Goal: Task Accomplishment & Management: Use online tool/utility

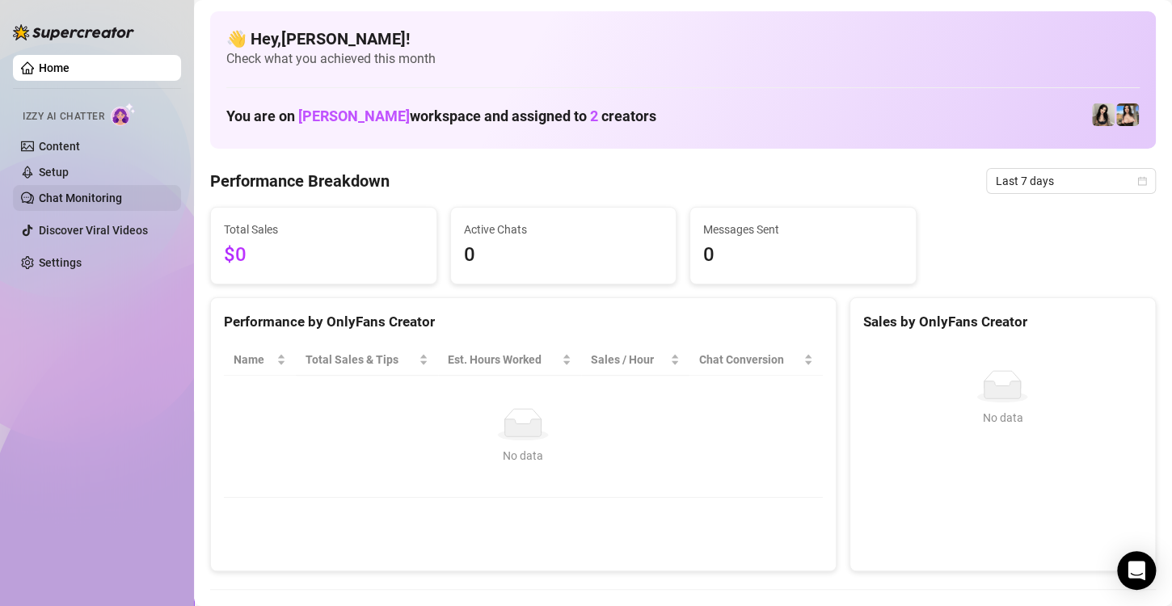
click at [78, 197] on link "Chat Monitoring" at bounding box center [80, 198] width 83 height 13
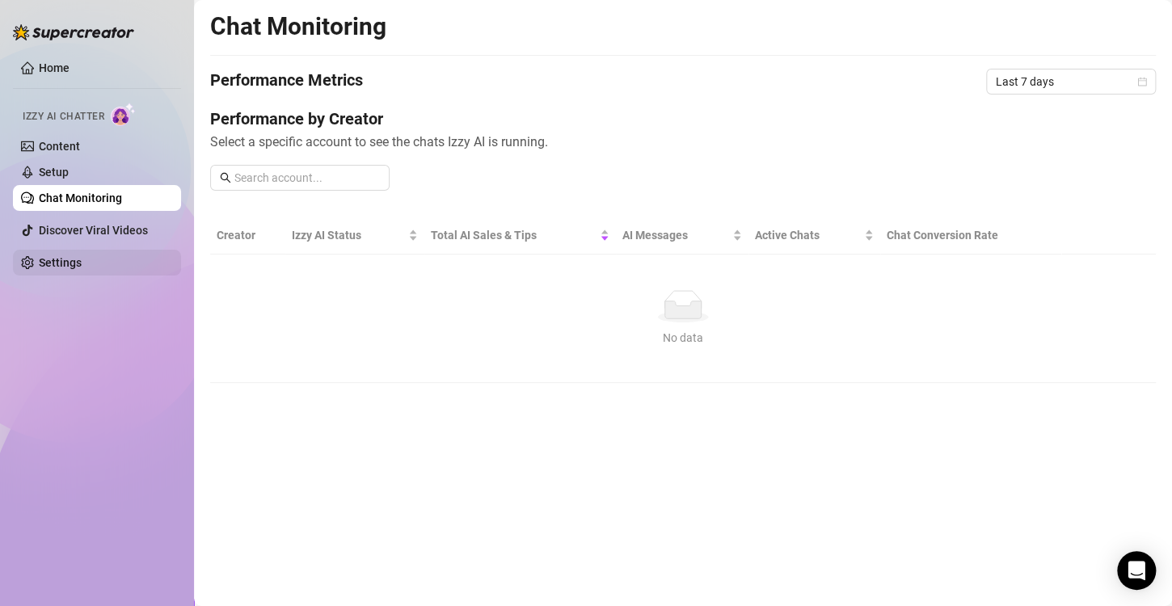
click at [73, 256] on link "Settings" at bounding box center [60, 262] width 43 height 13
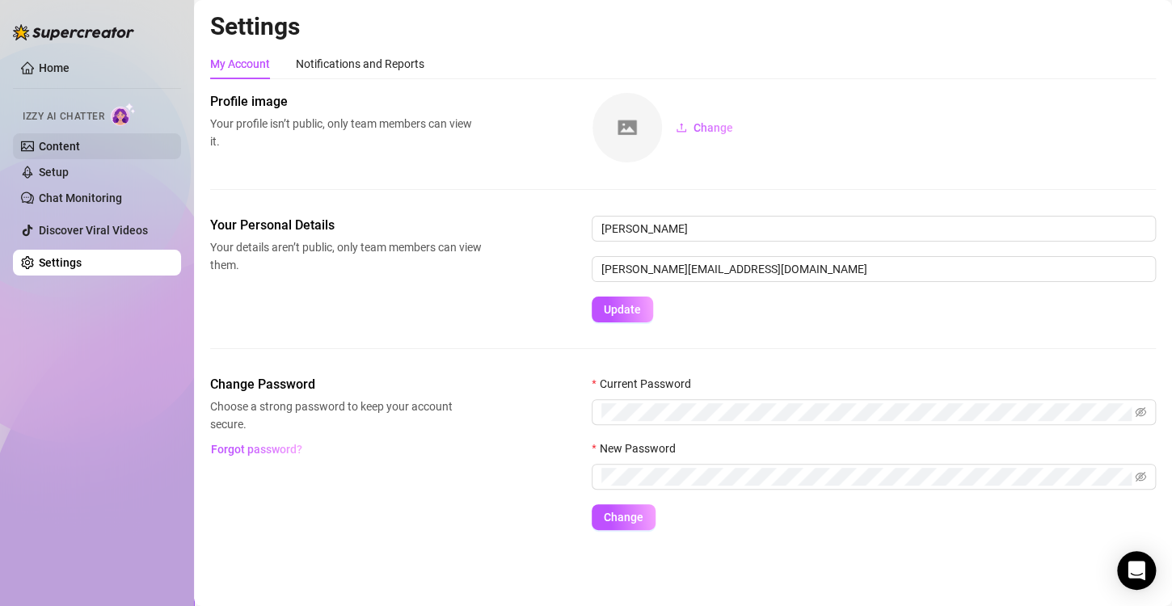
click at [57, 143] on link "Content" at bounding box center [59, 146] width 41 height 13
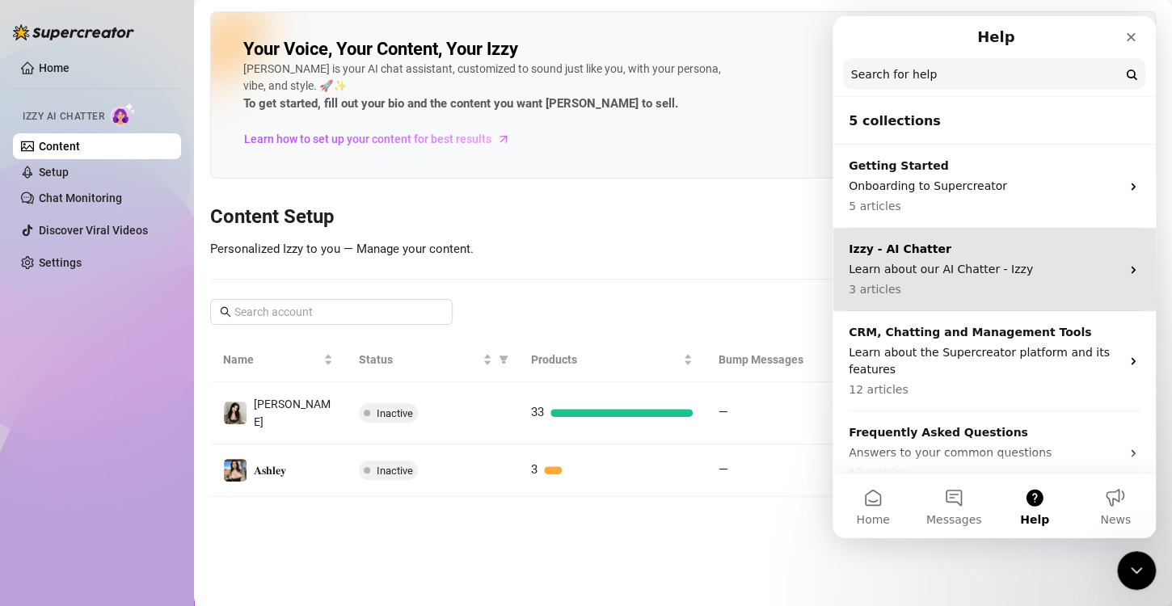
click at [992, 266] on p "Learn about our AI Chatter - Izzy" at bounding box center [985, 269] width 272 height 17
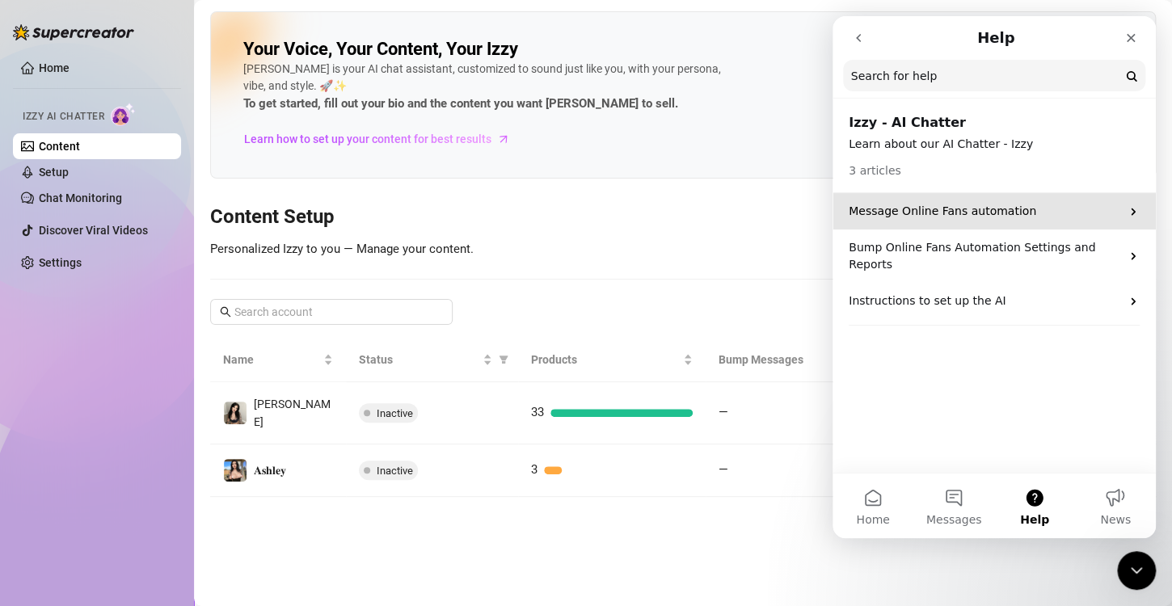
click at [1042, 213] on p "Message Online Fans automation" at bounding box center [985, 211] width 272 height 17
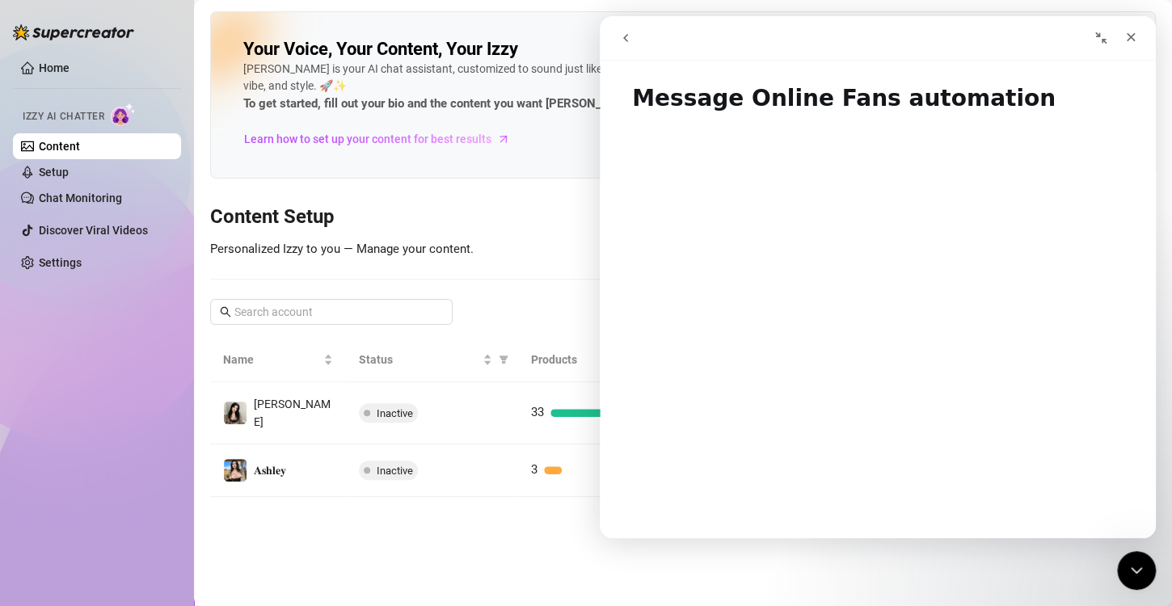
click at [615, 40] on button "go back" at bounding box center [625, 38] width 31 height 31
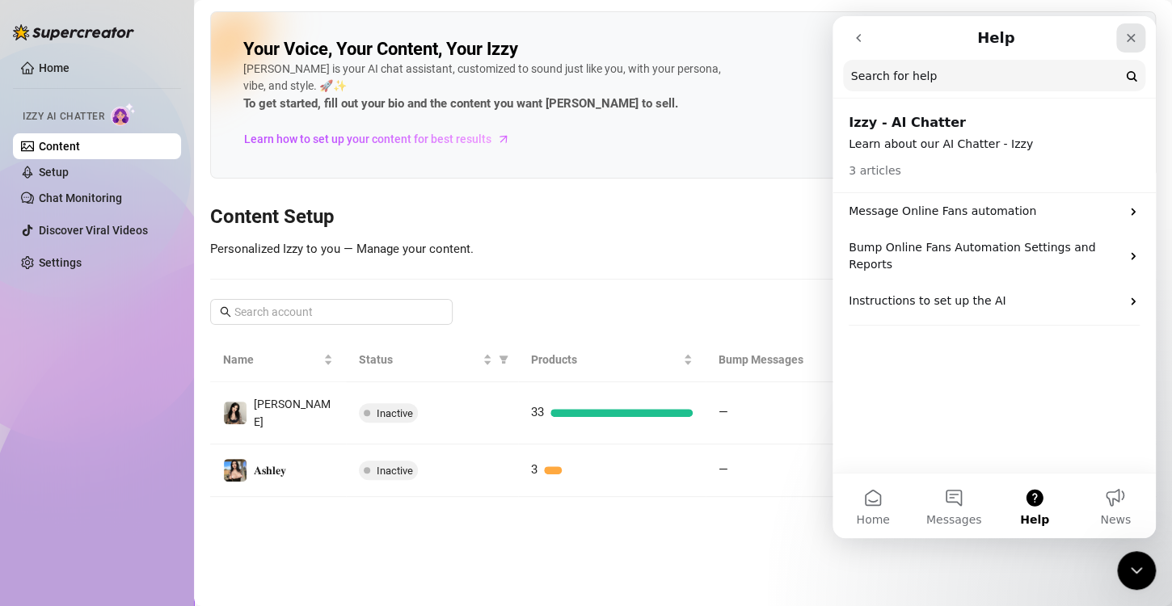
click at [1132, 38] on icon "Close" at bounding box center [1130, 38] width 13 height 13
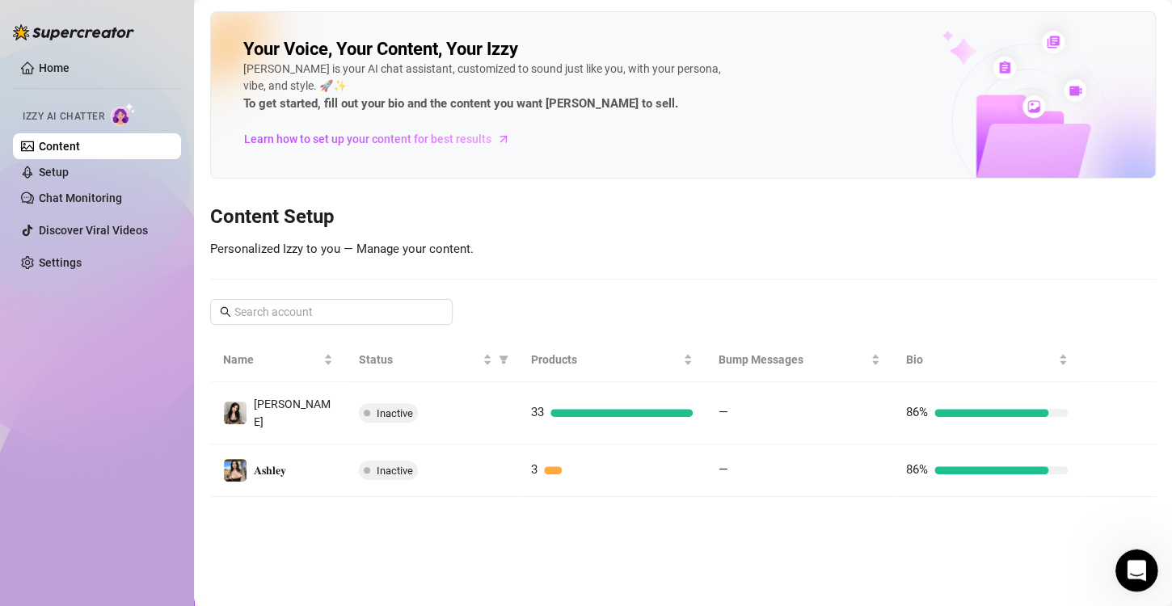
click at [1131, 573] on icon "Open Intercom Messenger" at bounding box center [1134, 568] width 27 height 27
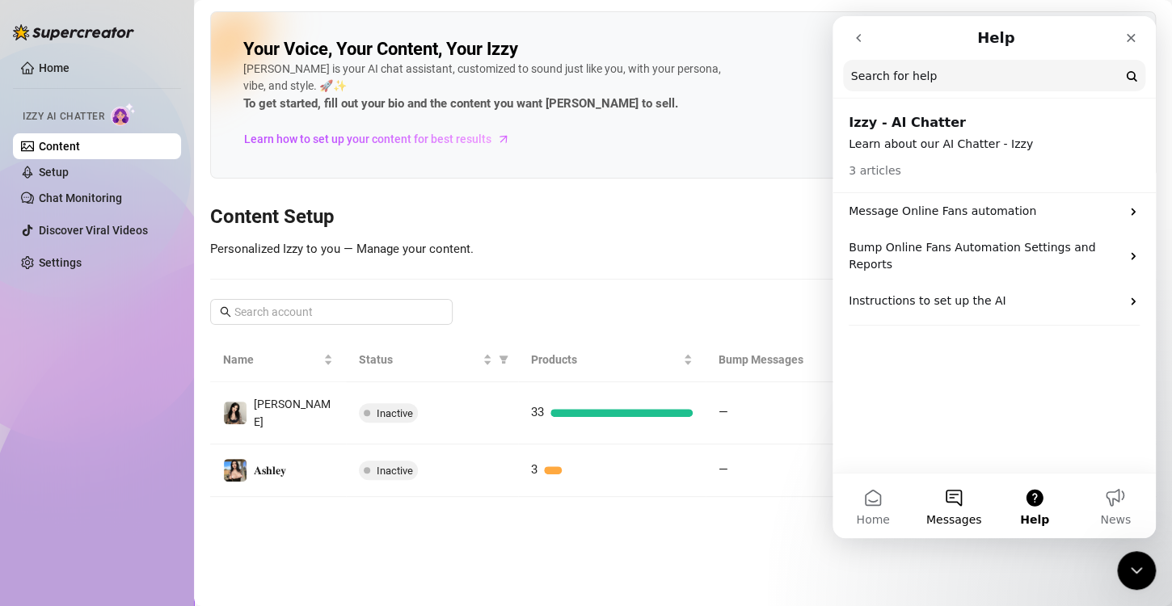
click at [921, 508] on button "Messages" at bounding box center [953, 506] width 81 height 65
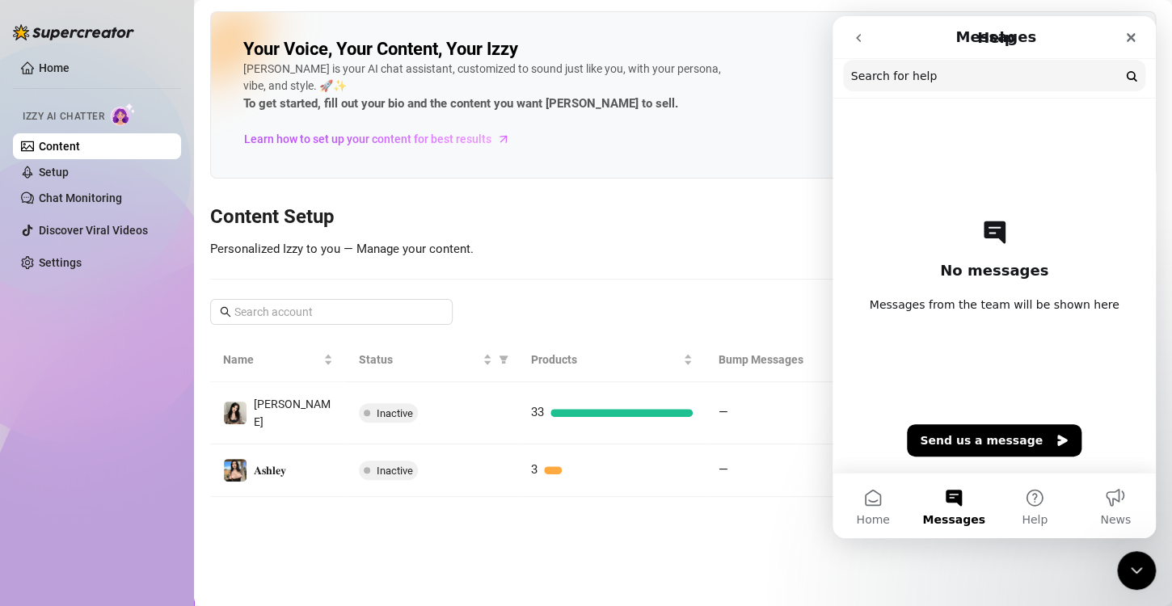
click at [880, 511] on button "Home" at bounding box center [873, 506] width 81 height 65
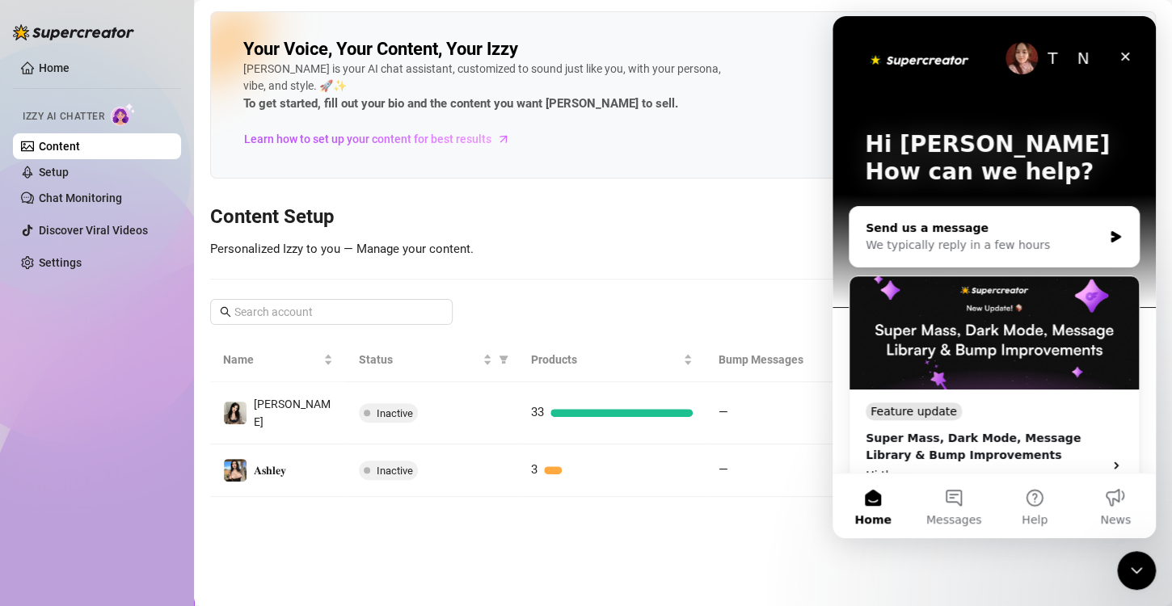
click at [945, 237] on div "We typically reply in a few hours" at bounding box center [984, 245] width 237 height 17
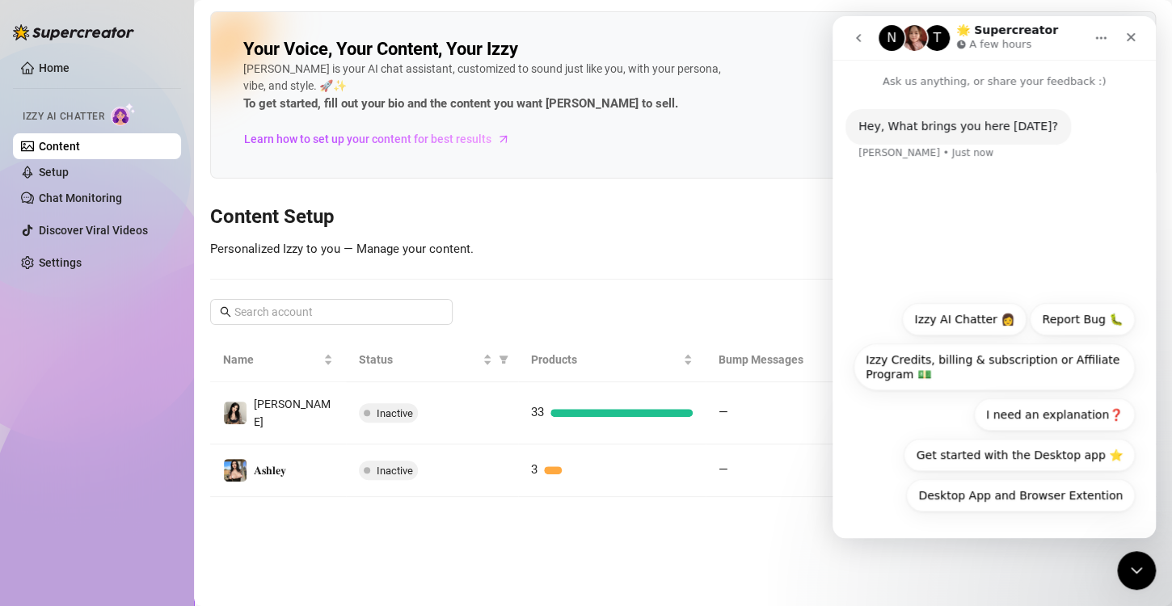
click at [854, 38] on icon "go back" at bounding box center [858, 38] width 13 height 13
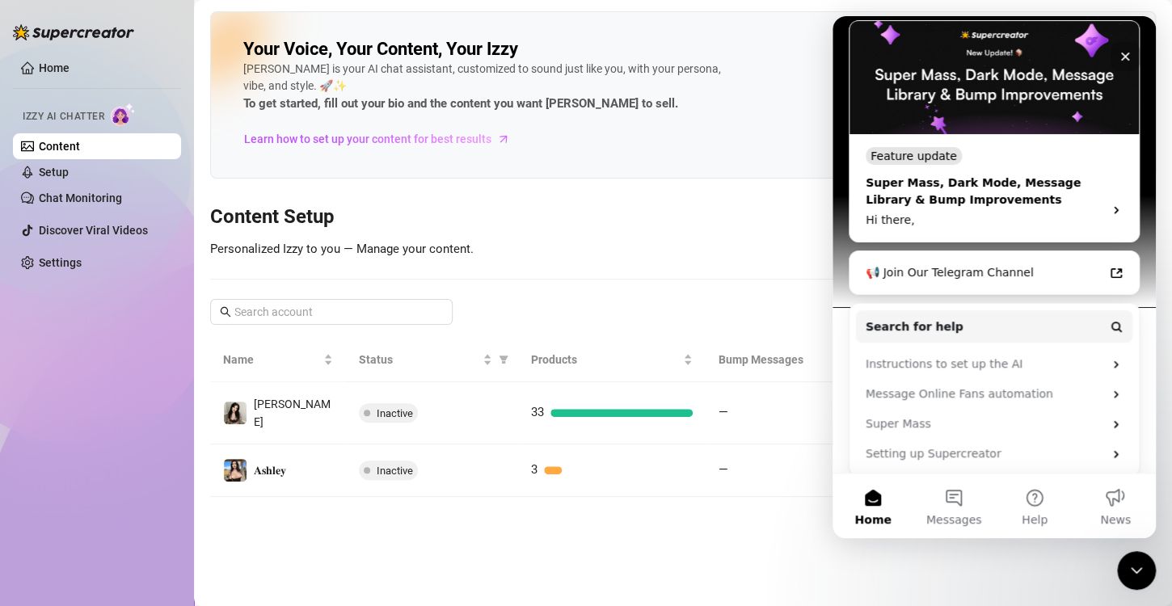
scroll to position [265, 0]
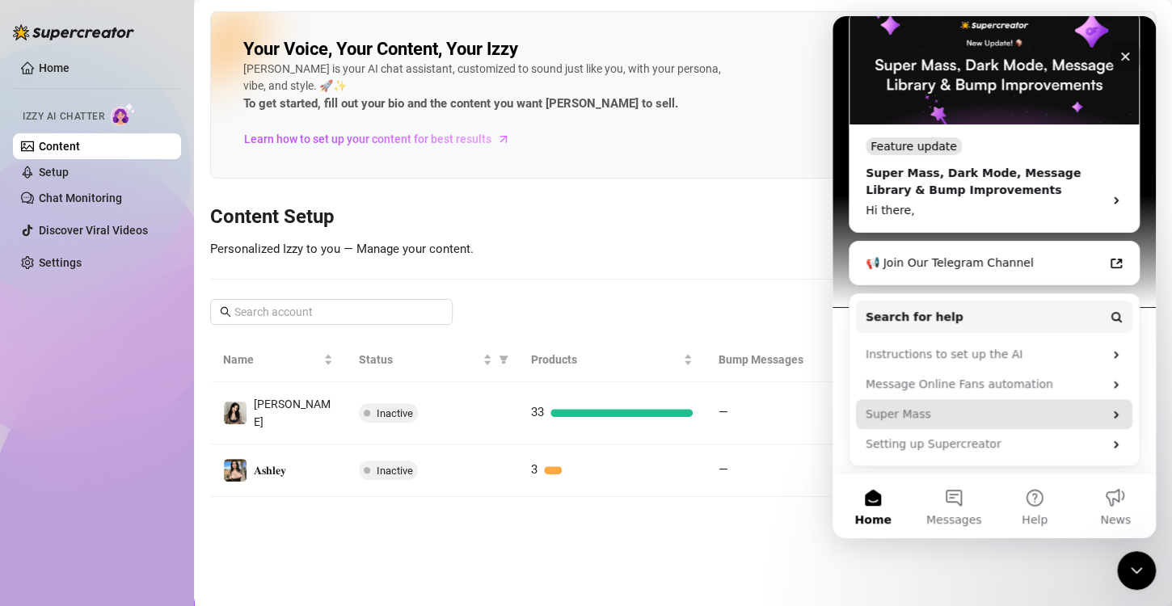
click at [974, 409] on div "Super Mass" at bounding box center [985, 414] width 238 height 17
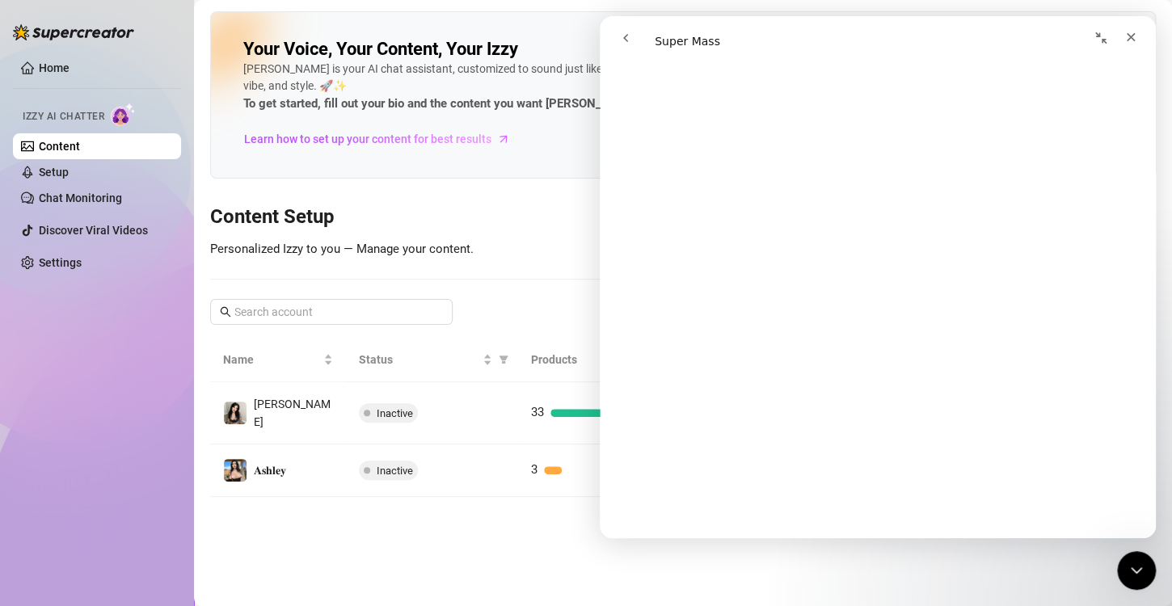
scroll to position [1940, 0]
click at [624, 36] on icon "go back" at bounding box center [625, 38] width 13 height 13
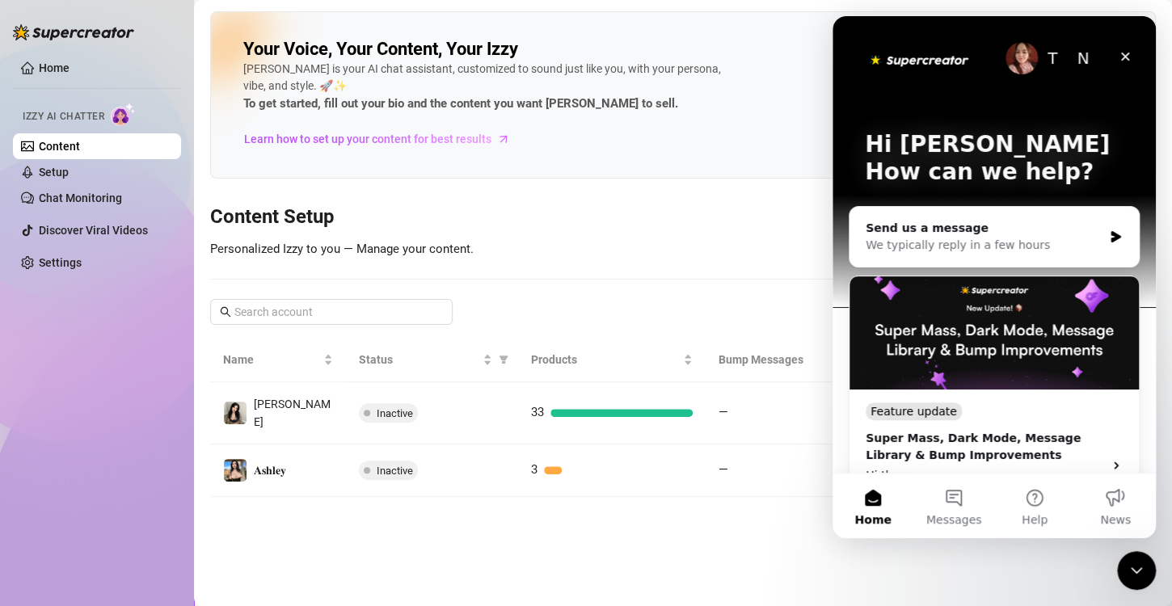
drag, startPoint x: 556, startPoint y: 195, endPoint x: 827, endPoint y: 192, distance: 270.8
click at [557, 195] on div "Your Voice, Your Content, Your [PERSON_NAME] is your AI chat assistant, customi…" at bounding box center [683, 254] width 946 height 486
drag, startPoint x: 1124, startPoint y: 50, endPoint x: 1776, endPoint y: 108, distance: 654.1
click at [1124, 50] on icon "Close" at bounding box center [1125, 56] width 13 height 13
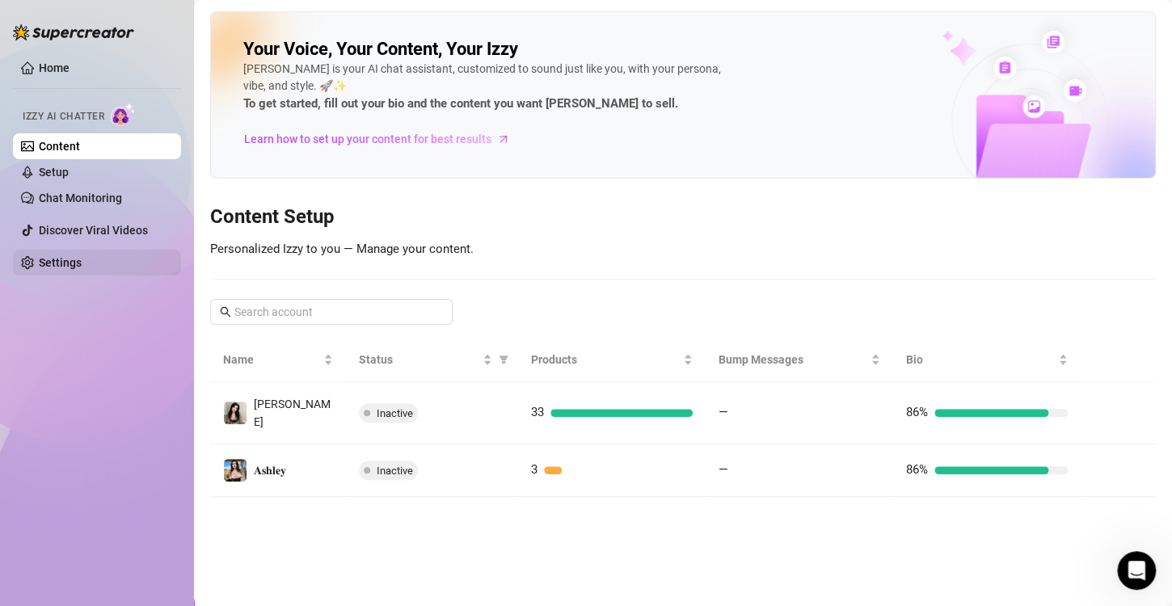
click at [82, 265] on link "Settings" at bounding box center [60, 262] width 43 height 13
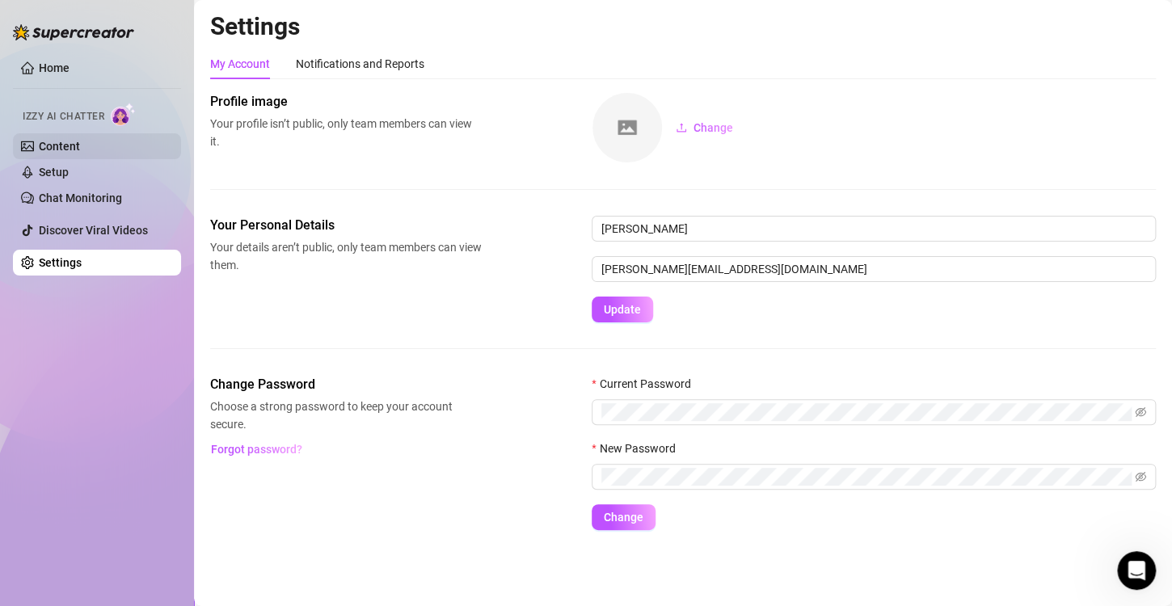
click at [80, 140] on link "Content" at bounding box center [59, 146] width 41 height 13
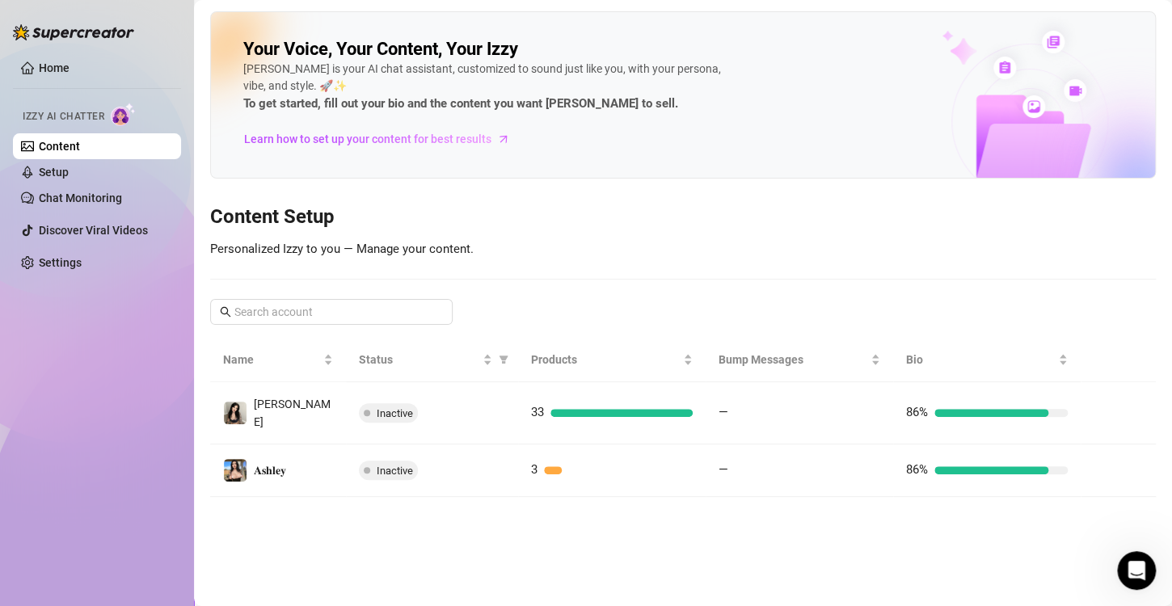
click at [65, 48] on ul "Home Izzy AI Chatter Content Setup Chat Monitoring Discover Viral Videos Settin…" at bounding box center [97, 165] width 168 height 234
click at [70, 64] on link "Home" at bounding box center [54, 67] width 31 height 13
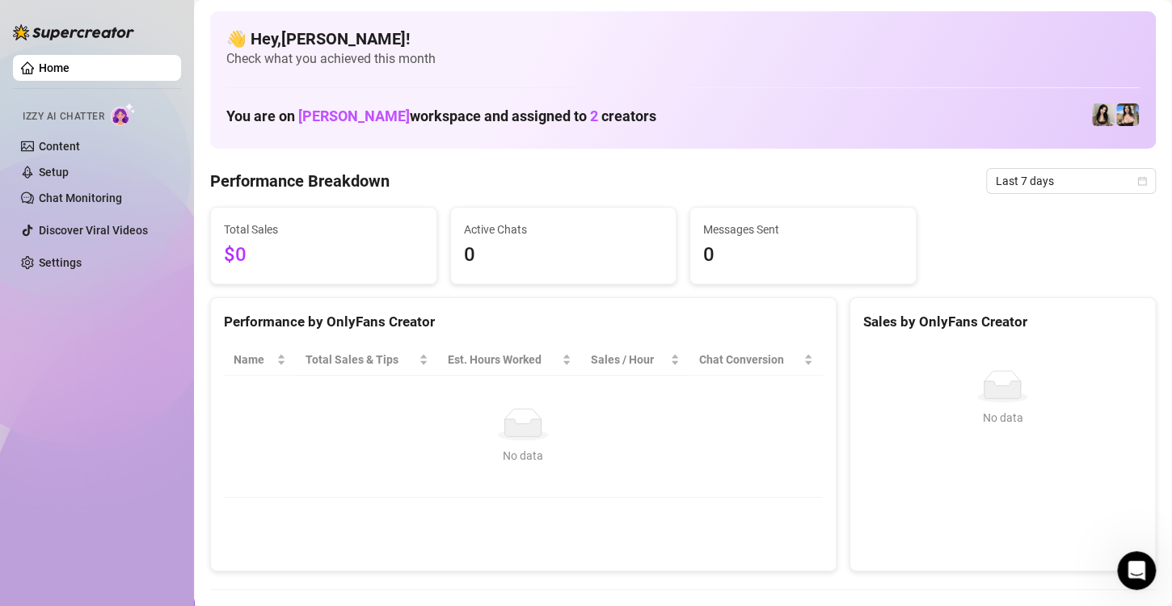
click at [70, 122] on span "Izzy AI Chatter" at bounding box center [64, 116] width 82 height 15
click at [86, 200] on link "Chat Monitoring" at bounding box center [80, 198] width 83 height 13
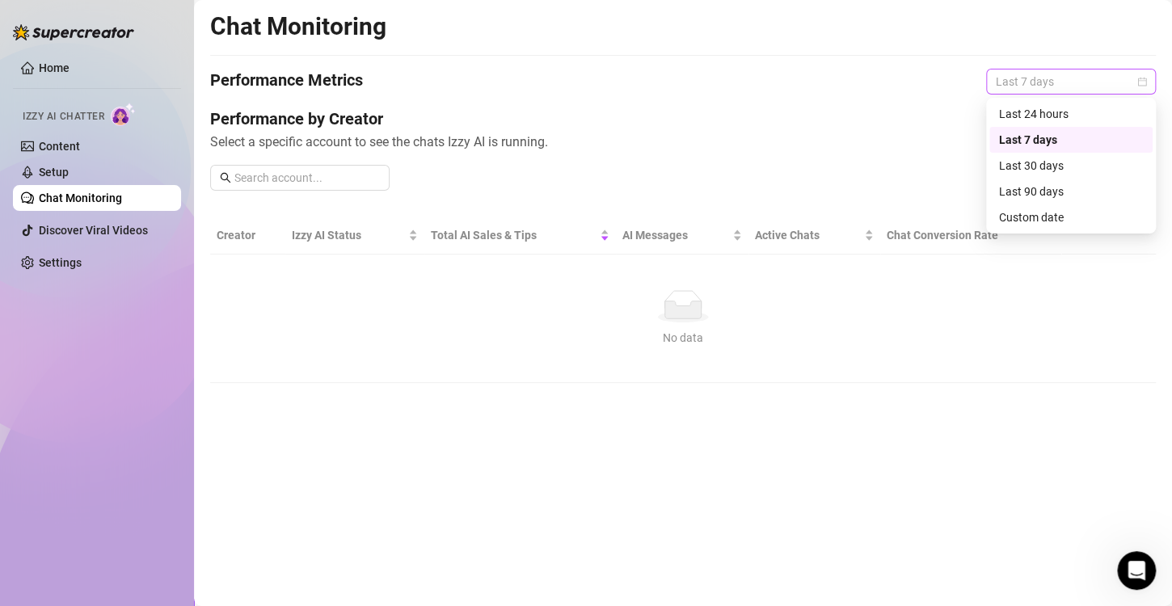
click at [1033, 84] on span "Last 7 days" at bounding box center [1071, 82] width 150 height 24
click at [1049, 116] on div "Last 24 hours" at bounding box center [1071, 114] width 144 height 18
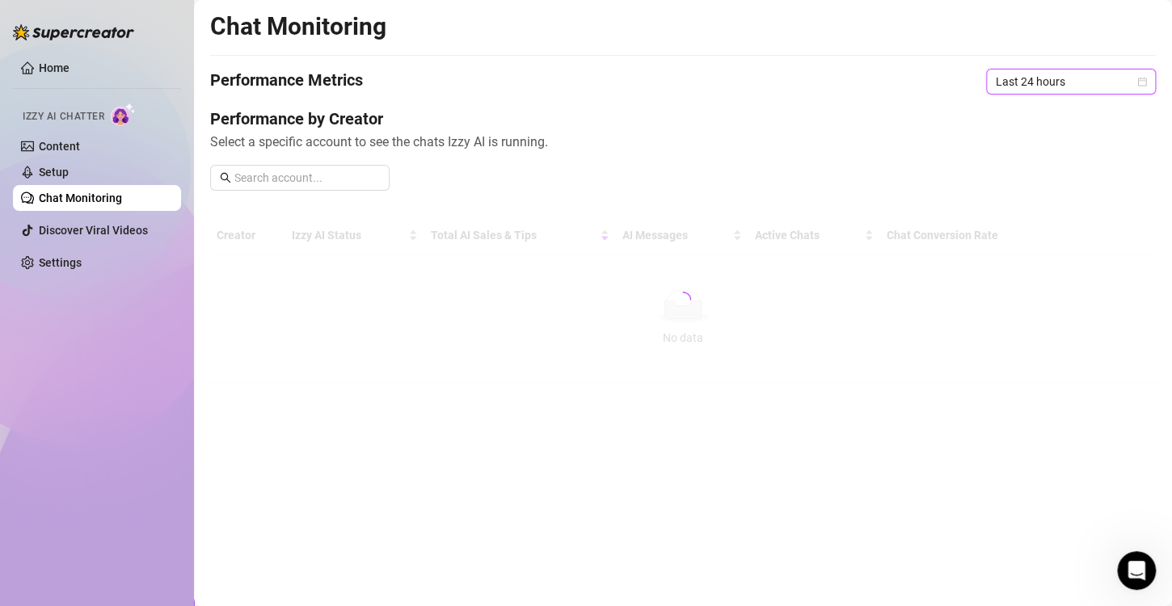
click at [1043, 91] on span "Last 24 hours" at bounding box center [1071, 82] width 150 height 24
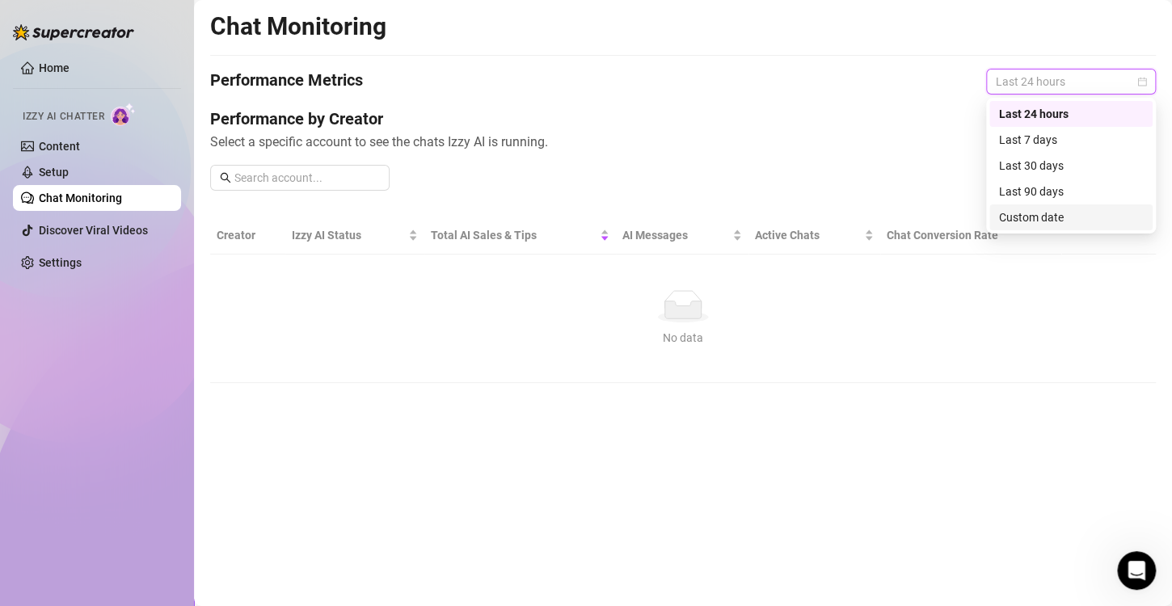
click at [1054, 220] on div "Custom date" at bounding box center [1071, 218] width 144 height 18
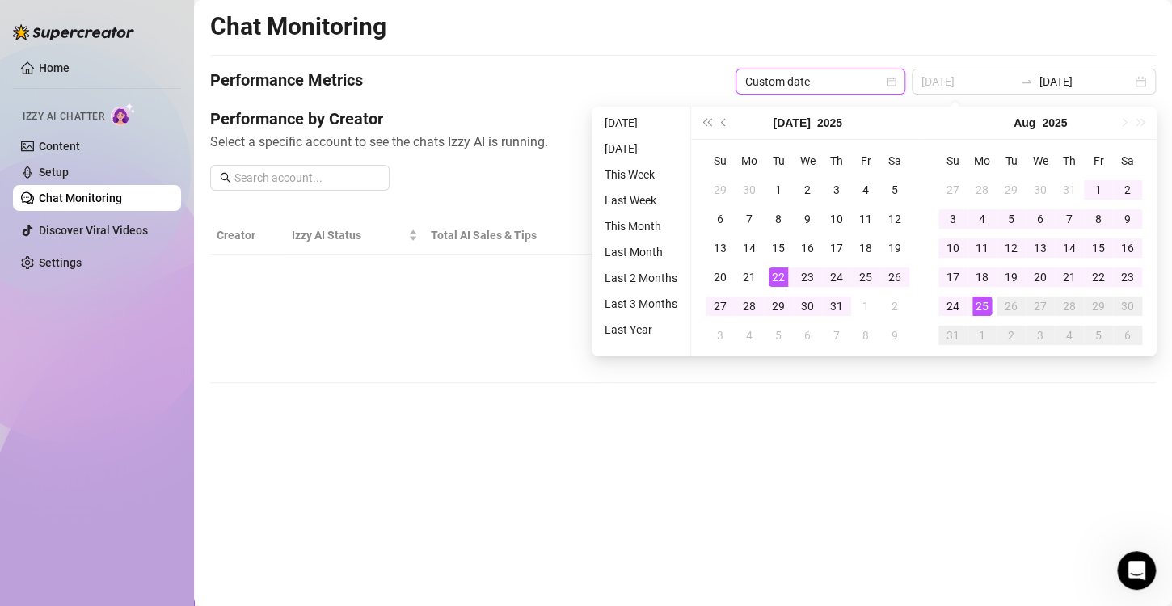
click at [809, 352] on div "Su Mo Tu We Th Fr Sa 29 30 1 2 3 4 5 6 7 8 9 10 11 12 13 14 15 16 17 18 19 20 2…" at bounding box center [807, 248] width 233 height 217
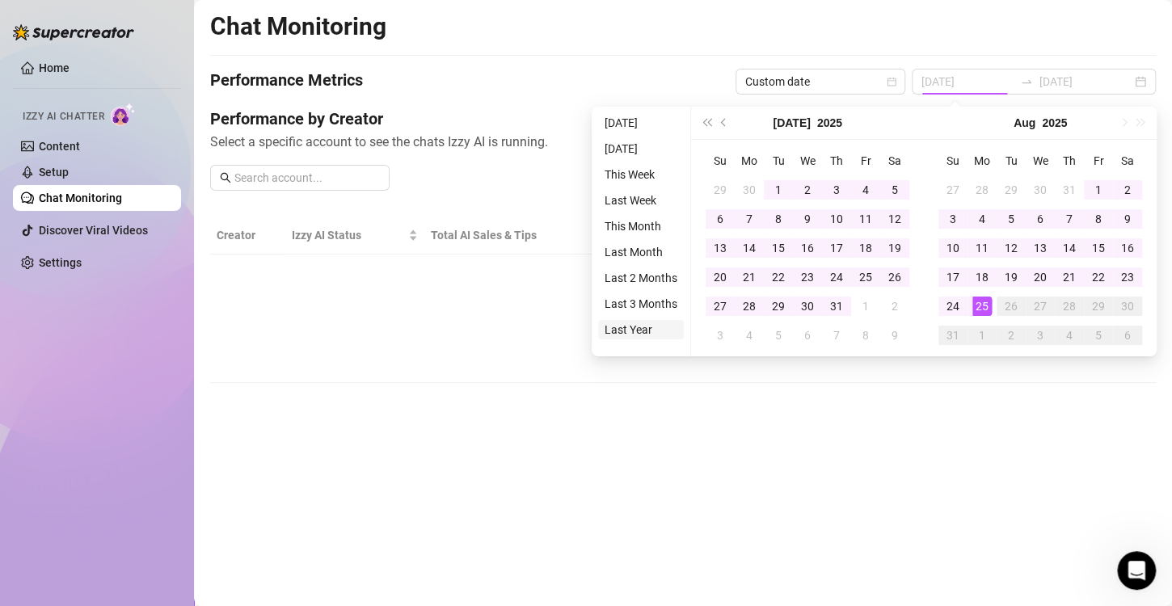
type input "[DATE]"
click at [654, 330] on li "Last Year" at bounding box center [641, 329] width 86 height 19
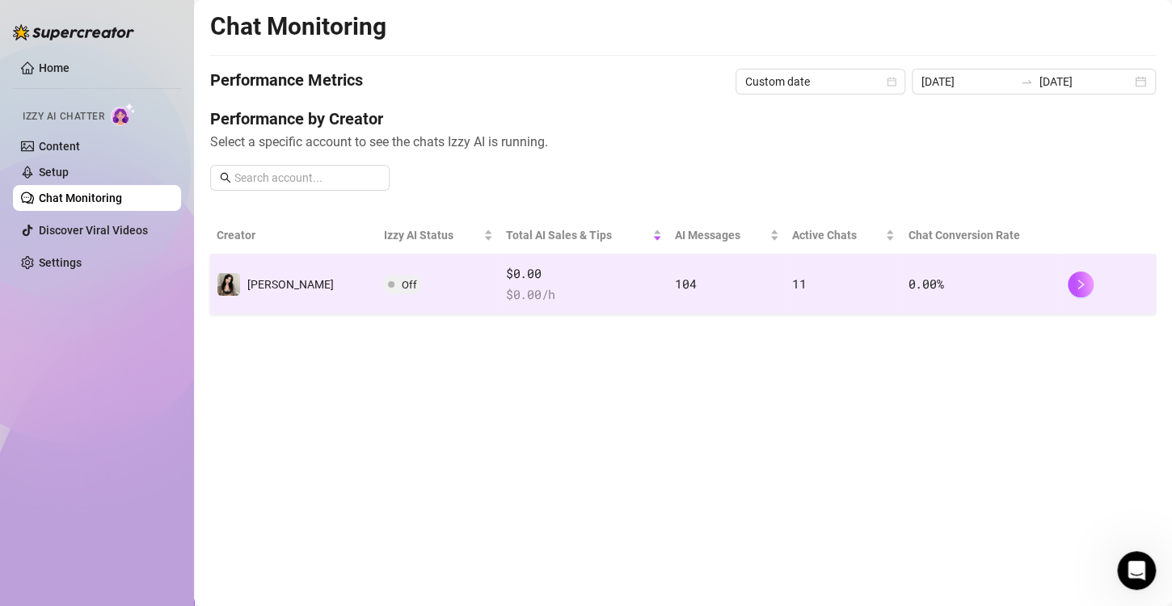
click at [1045, 288] on td "0.00 %" at bounding box center [981, 285] width 160 height 60
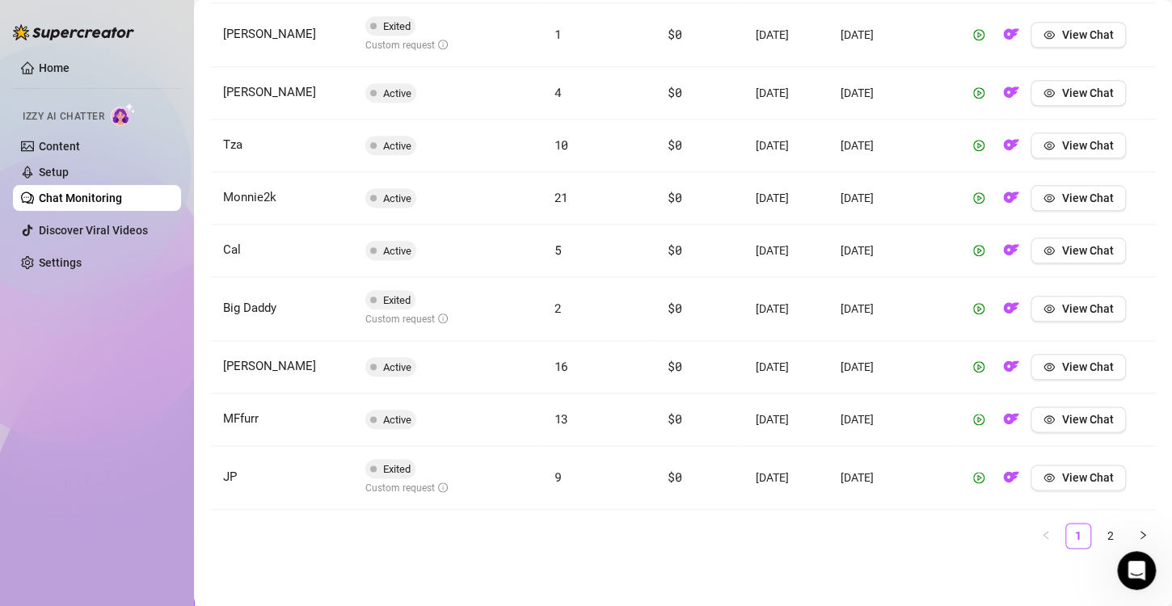
scroll to position [696, 0]
click at [1073, 485] on button "View Chat" at bounding box center [1078, 477] width 95 height 26
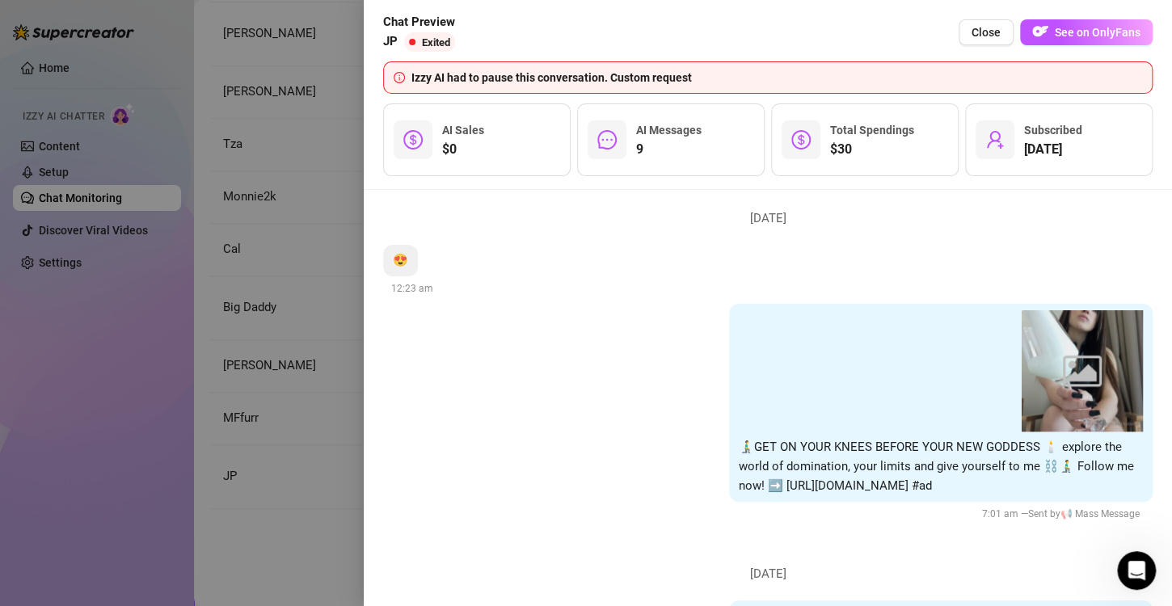
scroll to position [808, 0]
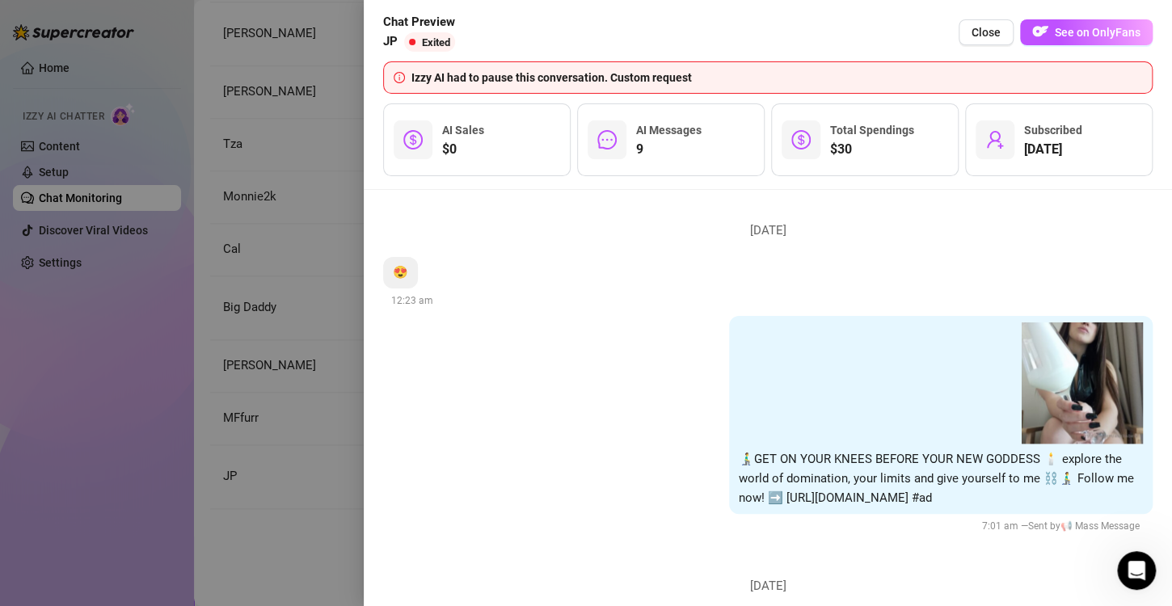
click at [325, 81] on div at bounding box center [586, 303] width 1172 height 606
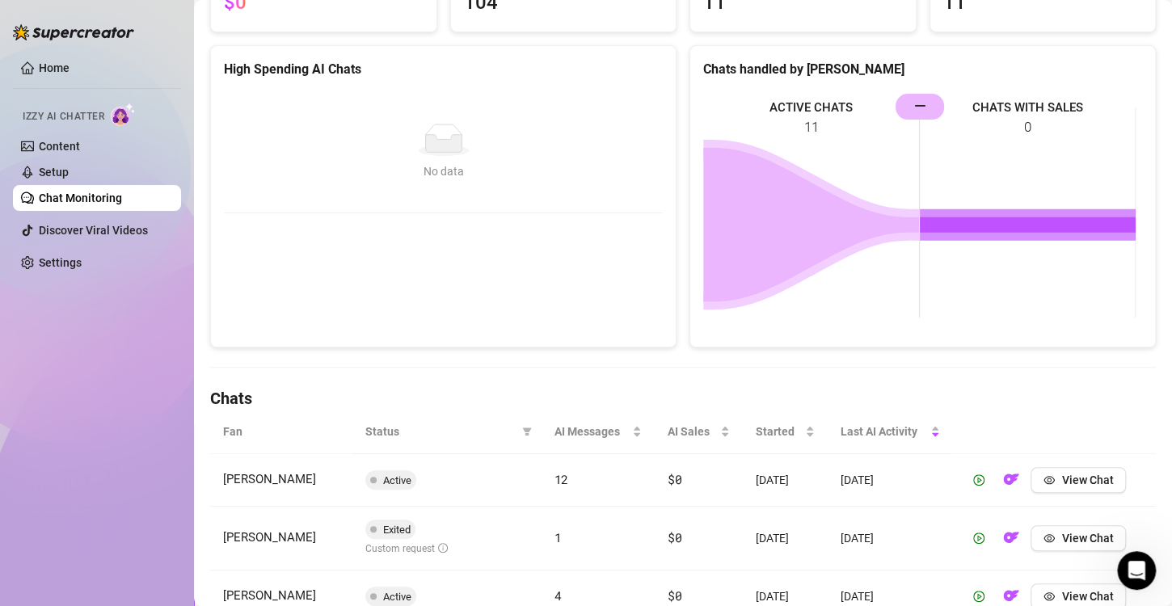
scroll to position [0, 0]
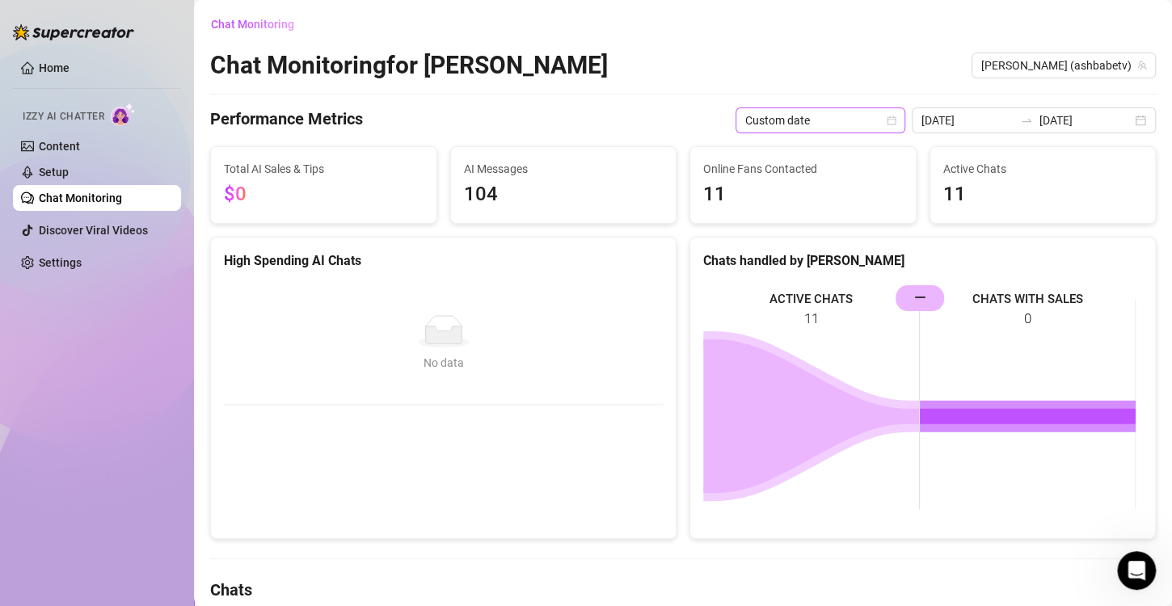
click at [859, 123] on span "Custom date" at bounding box center [820, 120] width 150 height 24
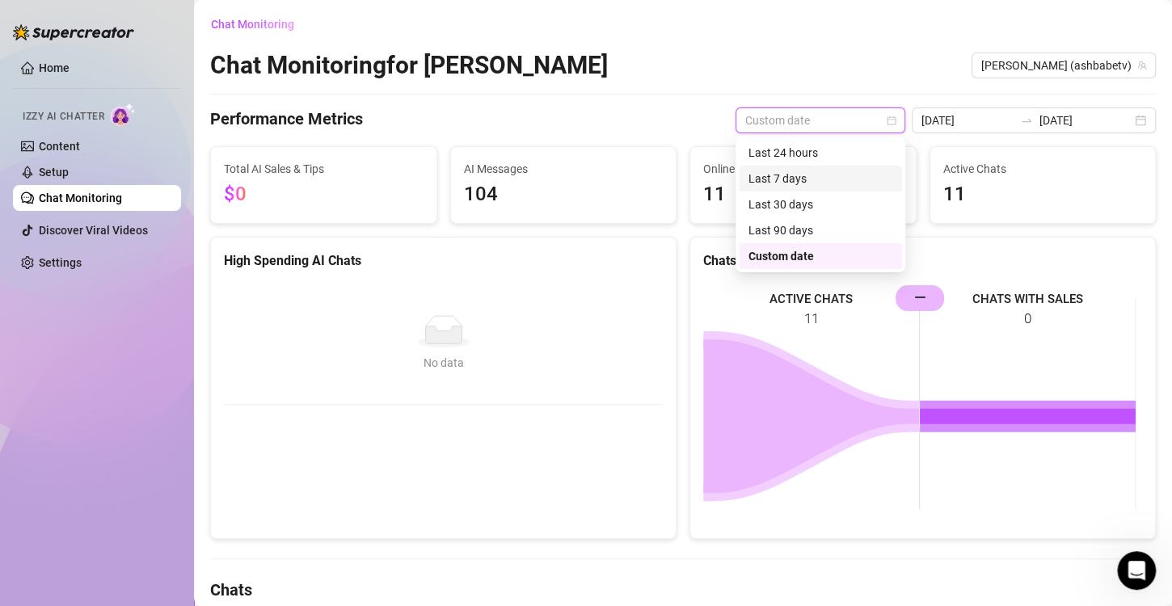
click at [794, 171] on div "Last 7 days" at bounding box center [820, 179] width 144 height 18
